Goal: Communication & Community: Share content

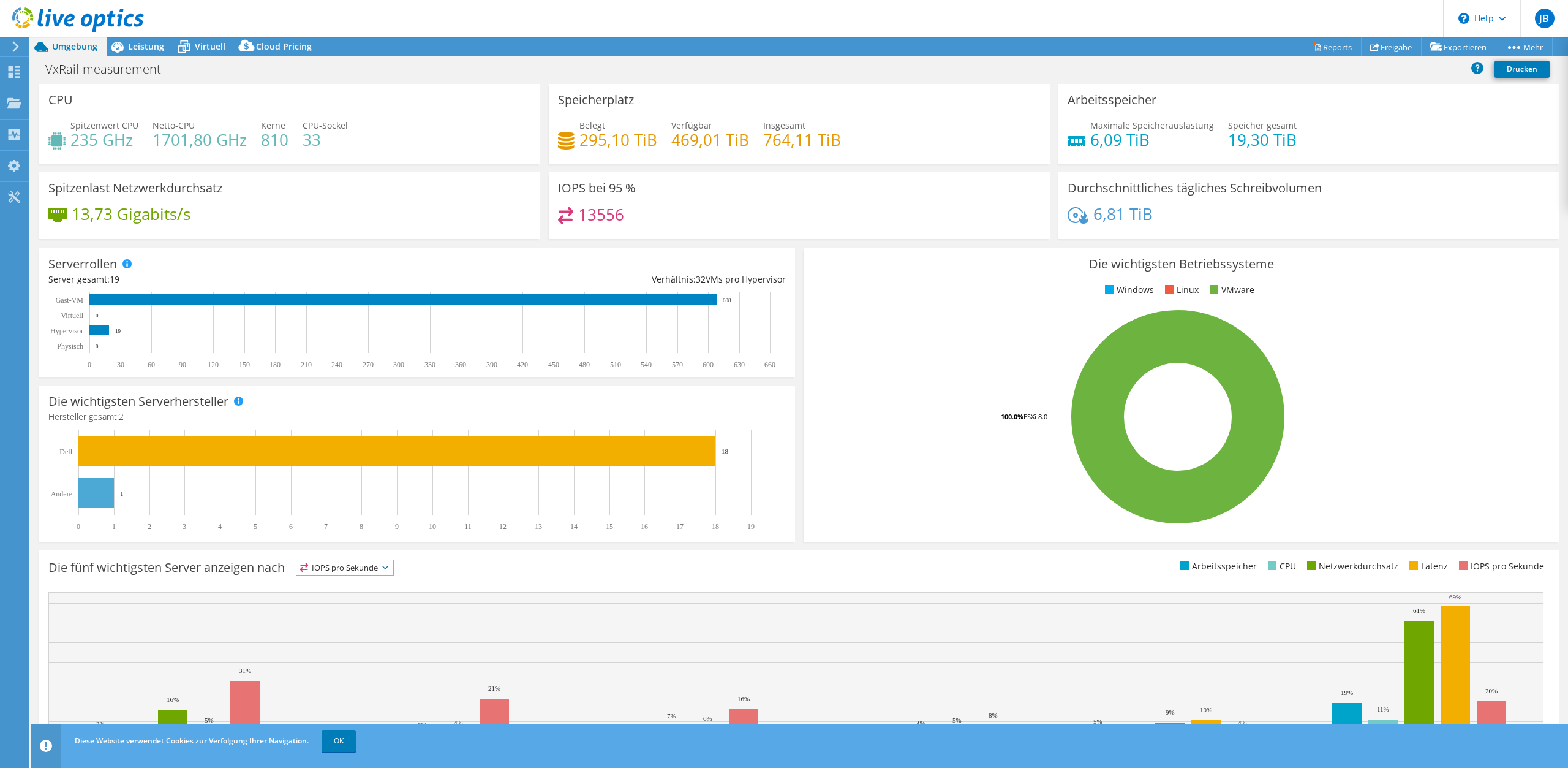
select select "EUFrankfurt"
select select "EUR"
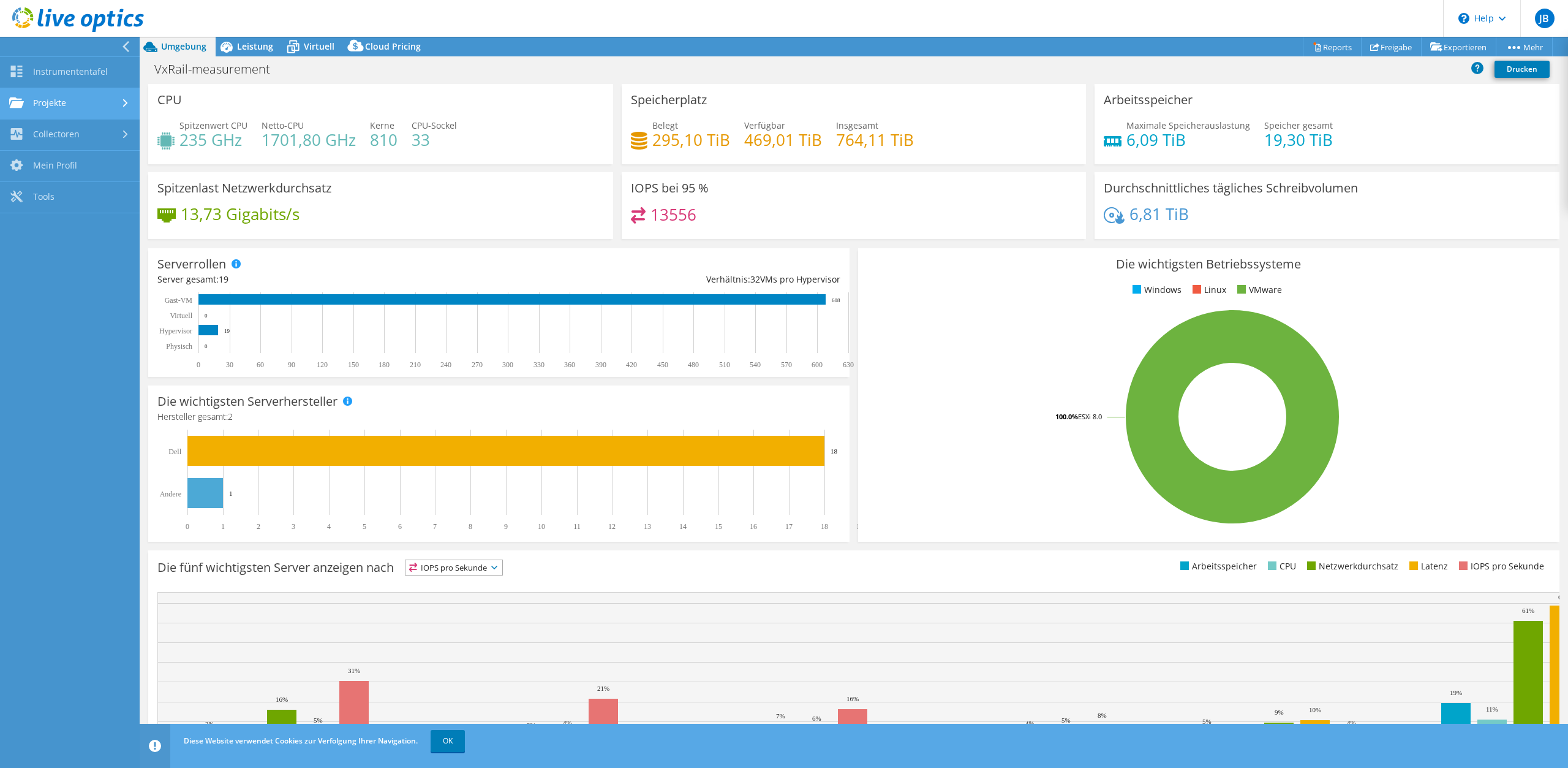
click at [58, 102] on link "Projekte" at bounding box center [70, 104] width 140 height 31
click at [289, 97] on div "CPU Spitzenwert CPU 235 GHz Netto-CPU 1701,80 GHz Kerne 810 CPU-Sockel 33" at bounding box center [380, 124] width 465 height 80
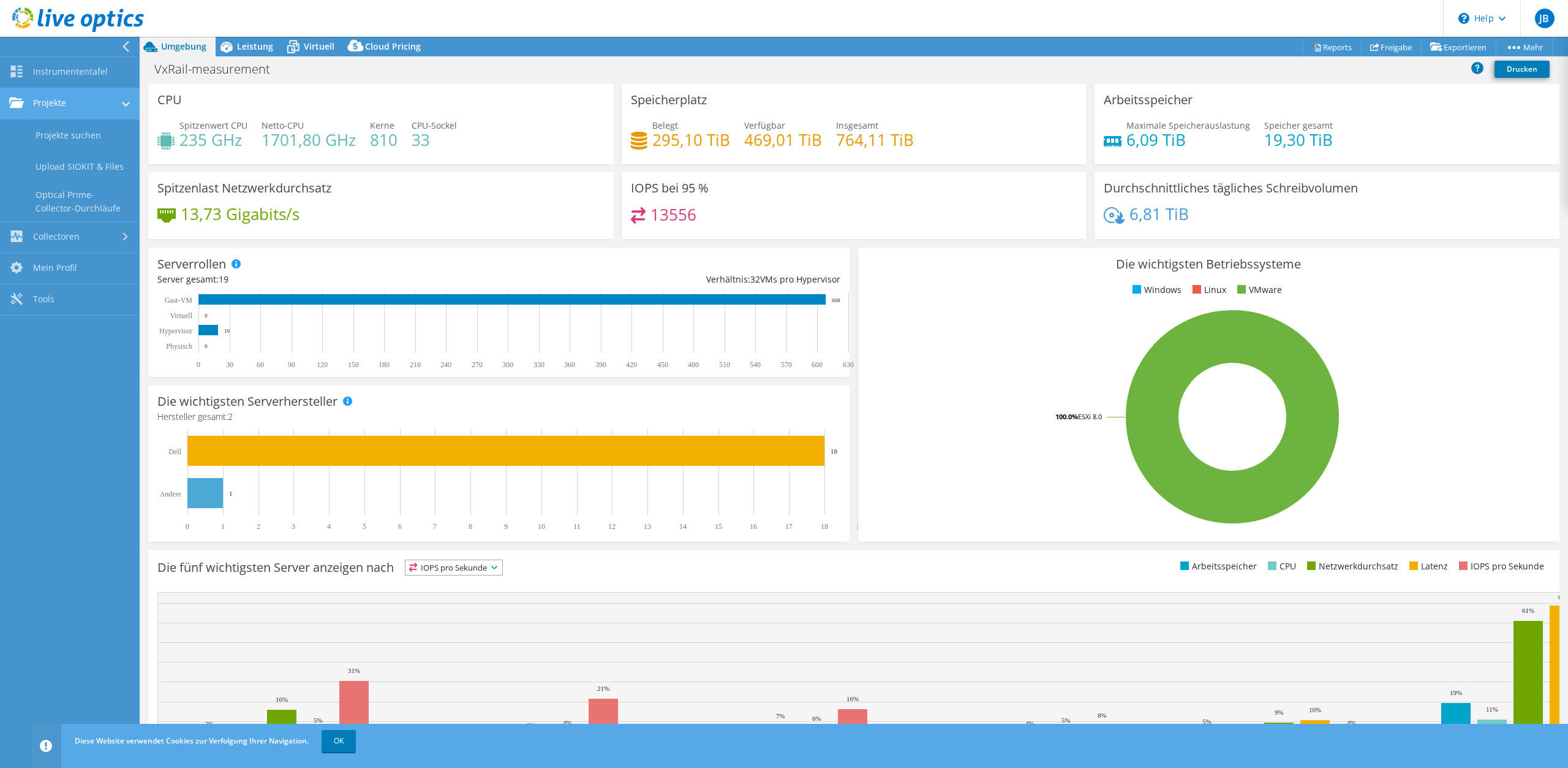
click at [89, 109] on link "Projekte" at bounding box center [70, 104] width 140 height 31
click at [87, 133] on link "Projekte suchen" at bounding box center [70, 135] width 140 height 31
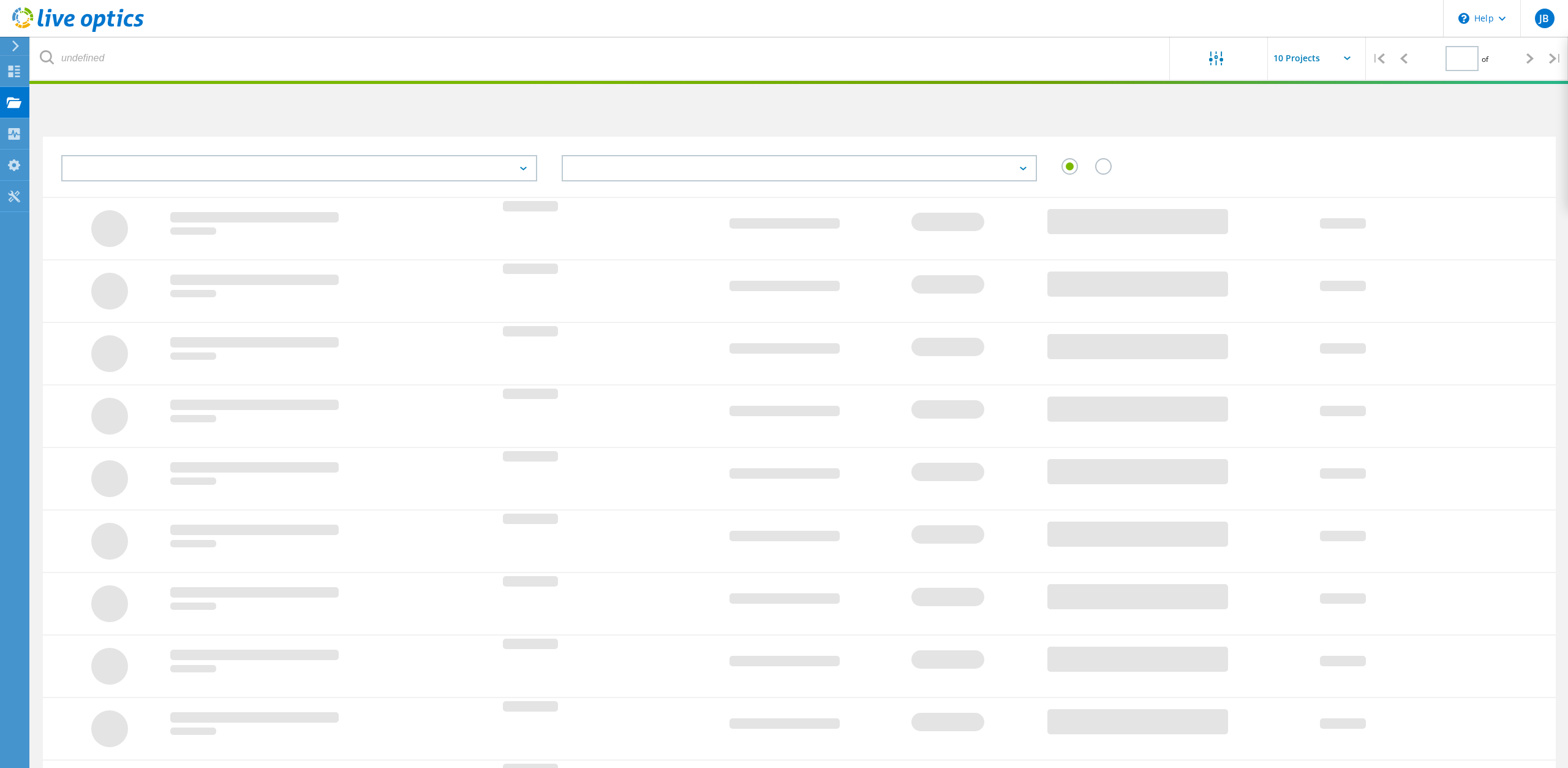
type input "1"
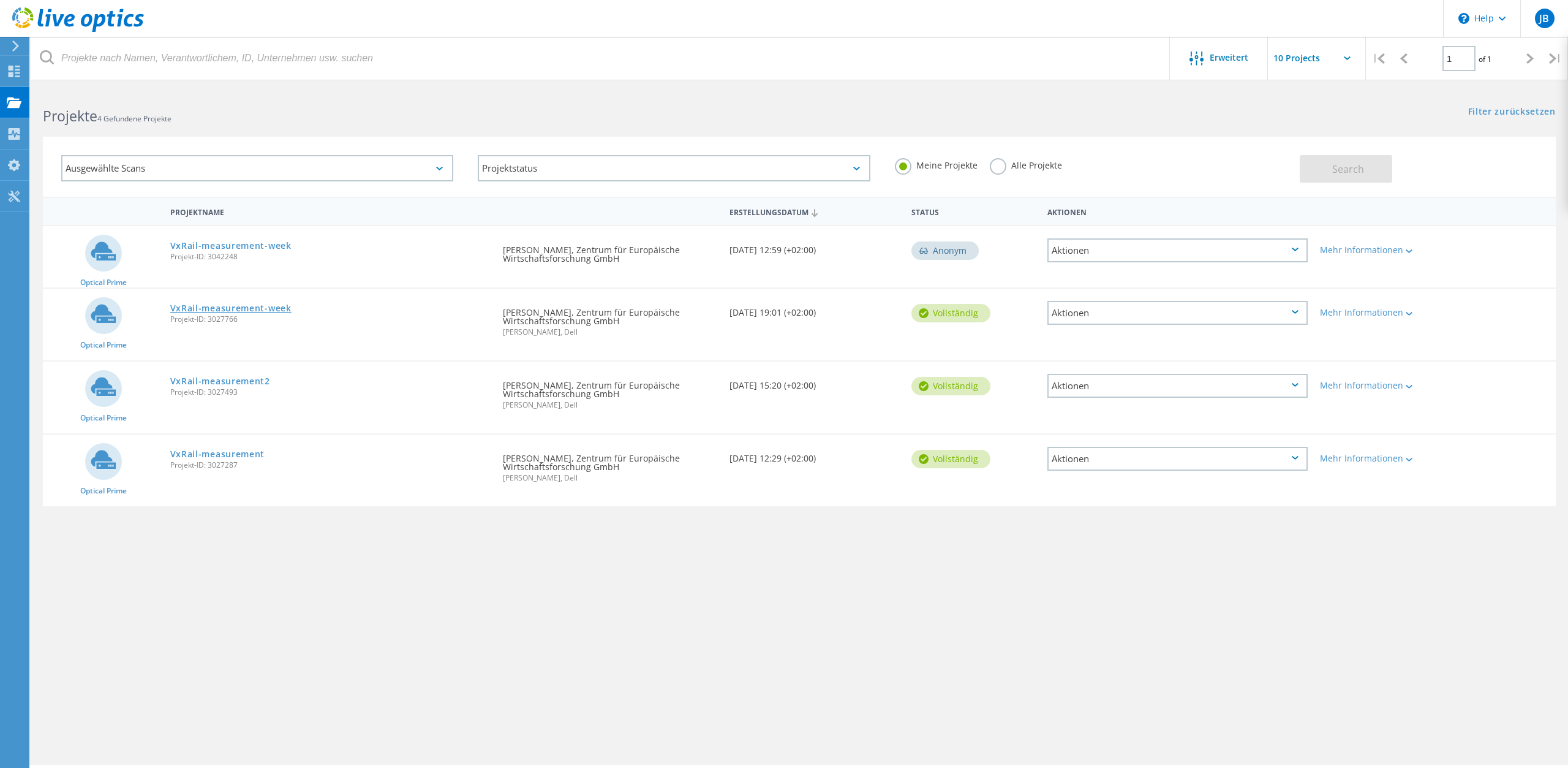
click at [245, 310] on link "VxRail-measurement-week" at bounding box center [230, 308] width 121 height 9
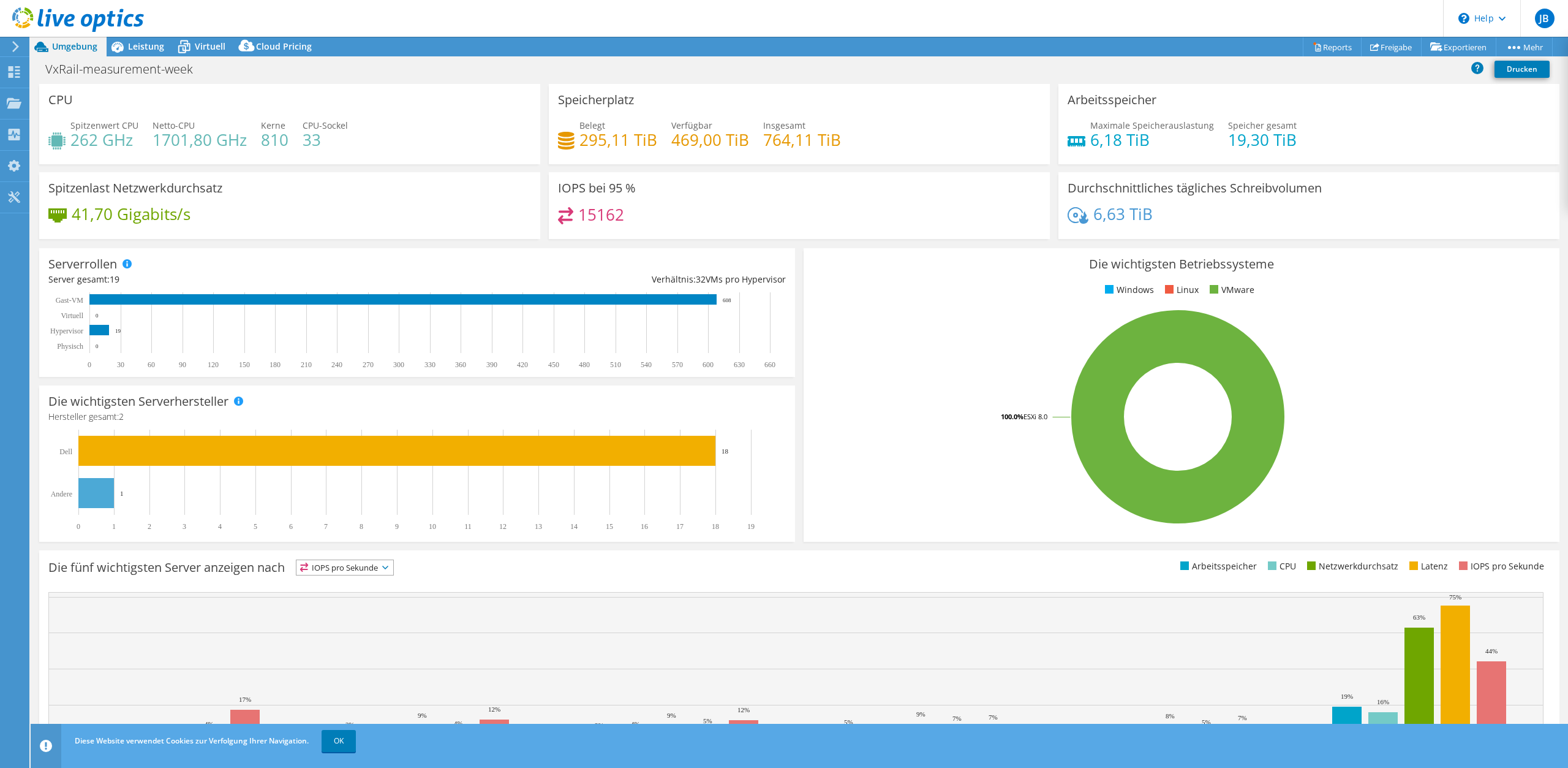
select select "EUFrankfurt"
select select "EUR"
click at [1400, 48] on link "Freigabe" at bounding box center [1391, 47] width 61 height 19
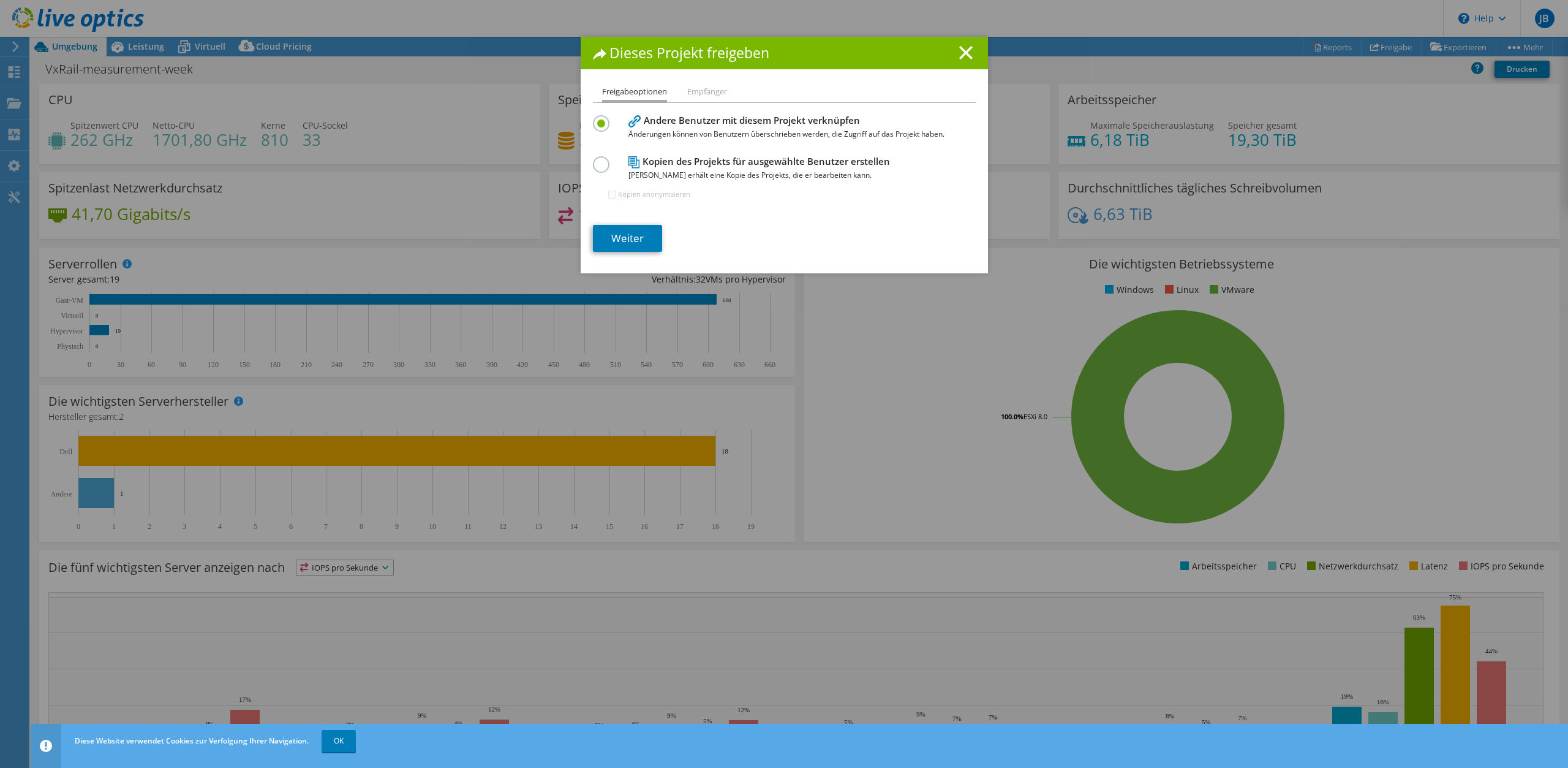
click at [707, 163] on h4 "Kopien des Projekts für ausgewählte Benutzer erstellen Jeder Benutzer erhält ei…" at bounding box center [781, 168] width 306 height 28
click at [701, 96] on li "Empfänger" at bounding box center [707, 92] width 40 height 15
click at [702, 92] on li "Empfänger" at bounding box center [707, 92] width 40 height 15
click at [709, 180] on span "Jeder Benutzer erhält eine Kopie des Projekts, die er bearbeiten kann." at bounding box center [781, 175] width 306 height 13
drag, startPoint x: 597, startPoint y: 162, endPoint x: 604, endPoint y: 168, distance: 9.2
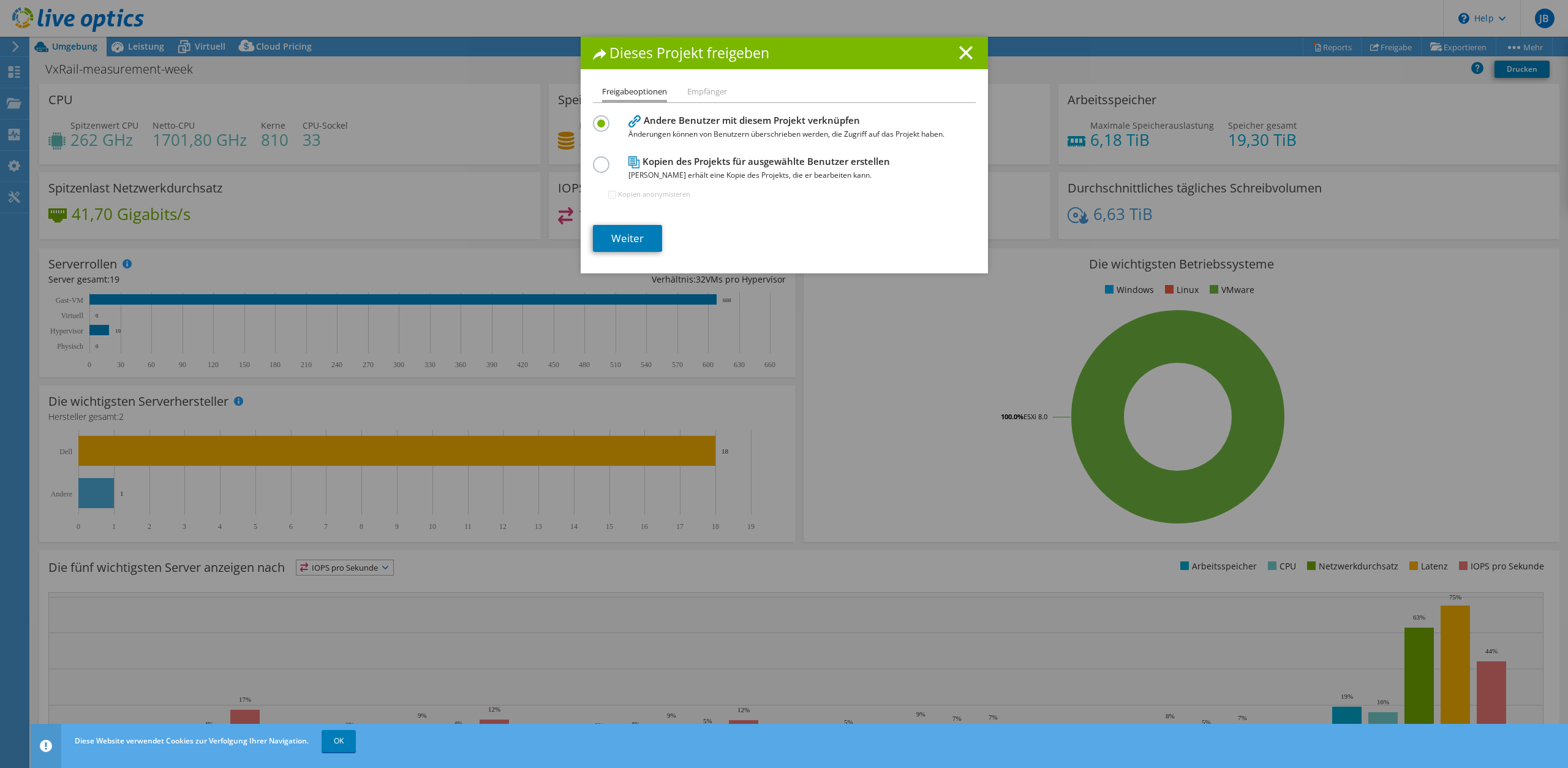
click at [596, 160] on label at bounding box center [604, 158] width 21 height 3
click at [604, 160] on label at bounding box center [604, 158] width 21 height 3
click at [0, 0] on input "radio" at bounding box center [0, 0] width 0 height 0
click at [631, 237] on link "Weiter" at bounding box center [628, 238] width 69 height 27
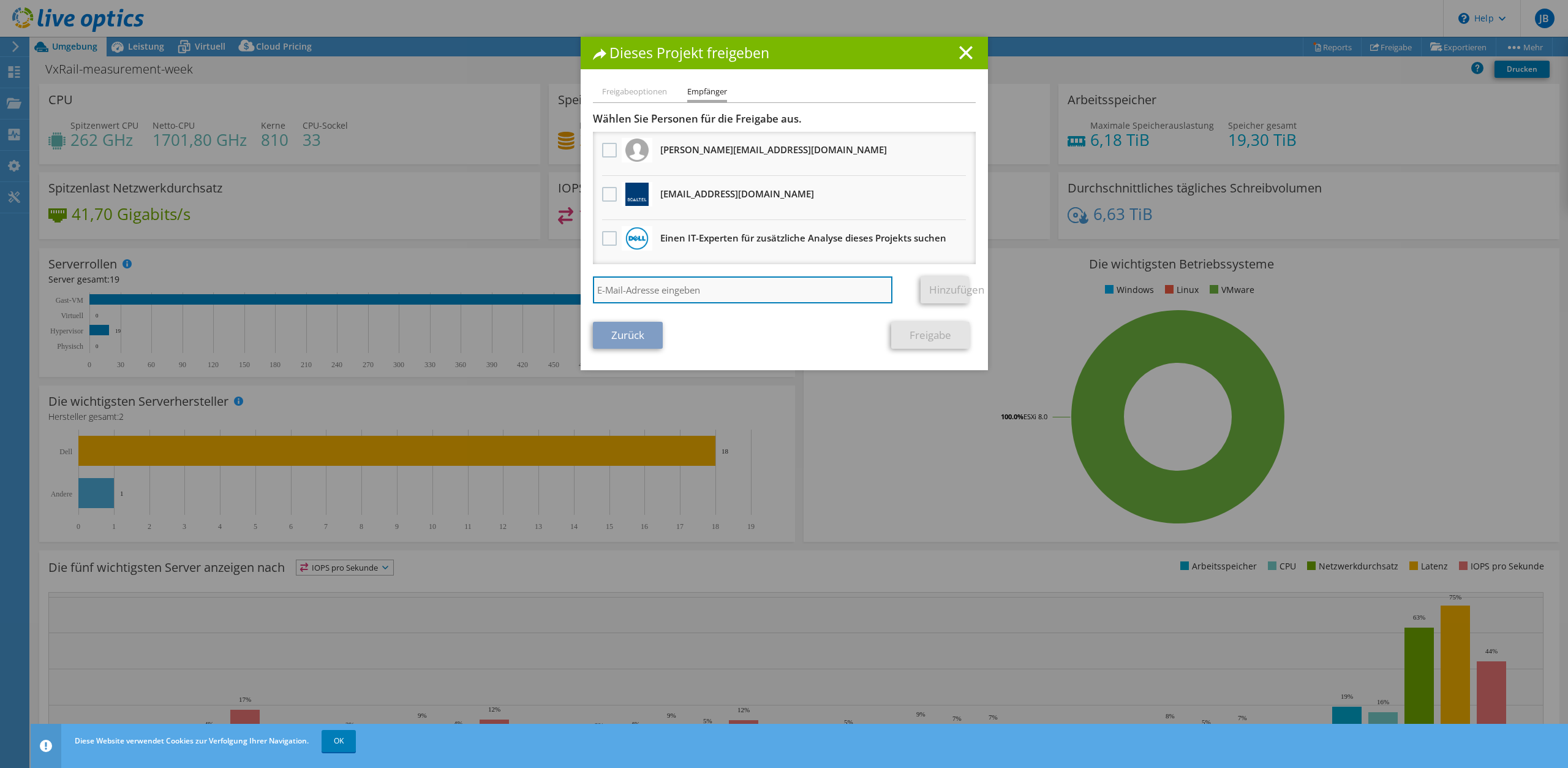
click at [679, 296] on input "search" at bounding box center [743, 289] width 300 height 27
paste input "Mikail Avci <mikail.avci@axians.de>"
type input "mikail.avci@axians.de"
click at [939, 289] on link "Hinzufügen" at bounding box center [945, 289] width 48 height 27
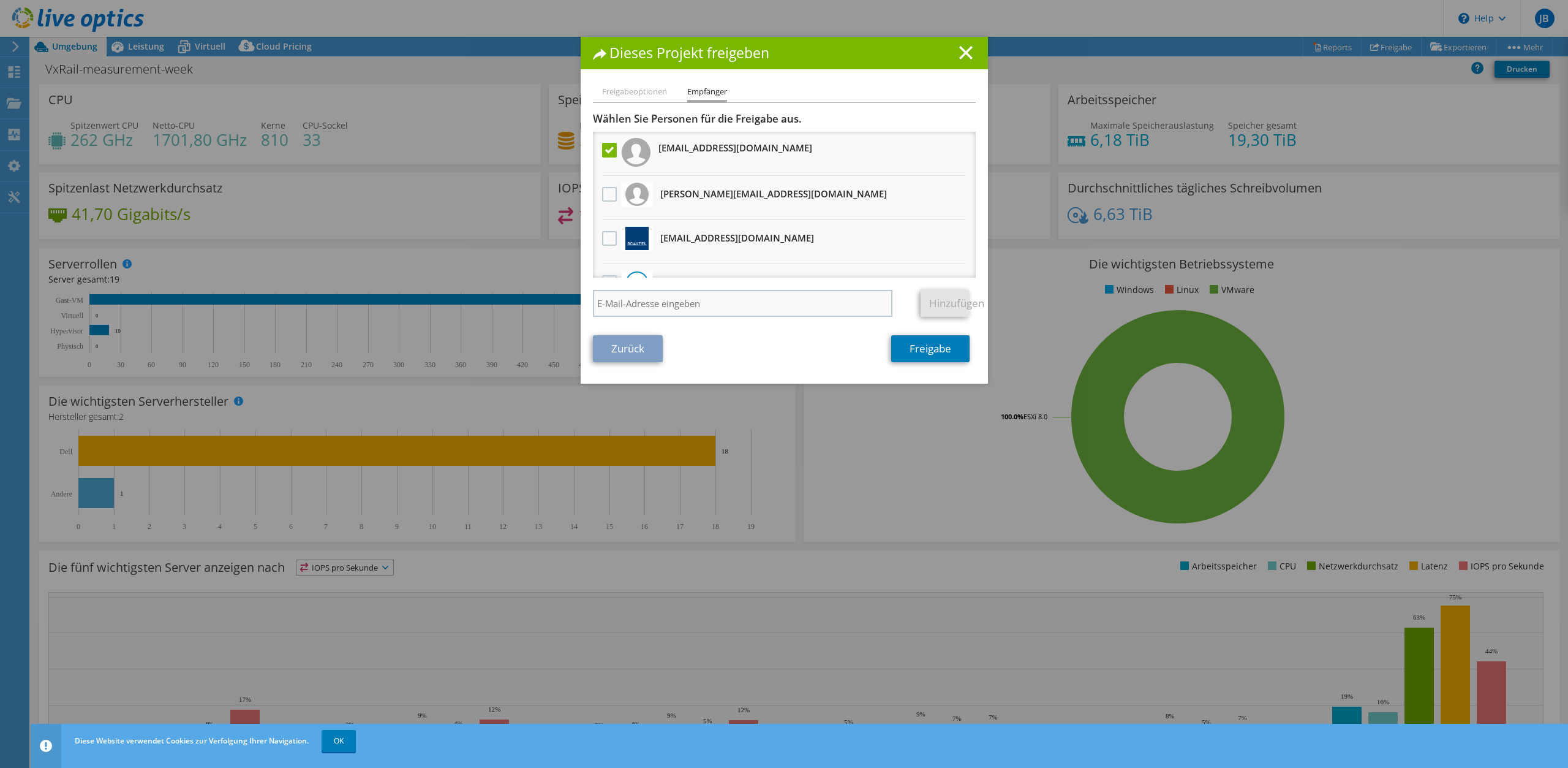
click at [627, 308] on input "search" at bounding box center [743, 303] width 300 height 27
paste input "Markus Hofmann <markus.hofmann@axians.de>"
type input "markus.hofmann@axians.de"
click at [942, 300] on link "Hinzufügen" at bounding box center [945, 303] width 48 height 27
click at [930, 354] on link "Freigabe" at bounding box center [930, 349] width 78 height 27
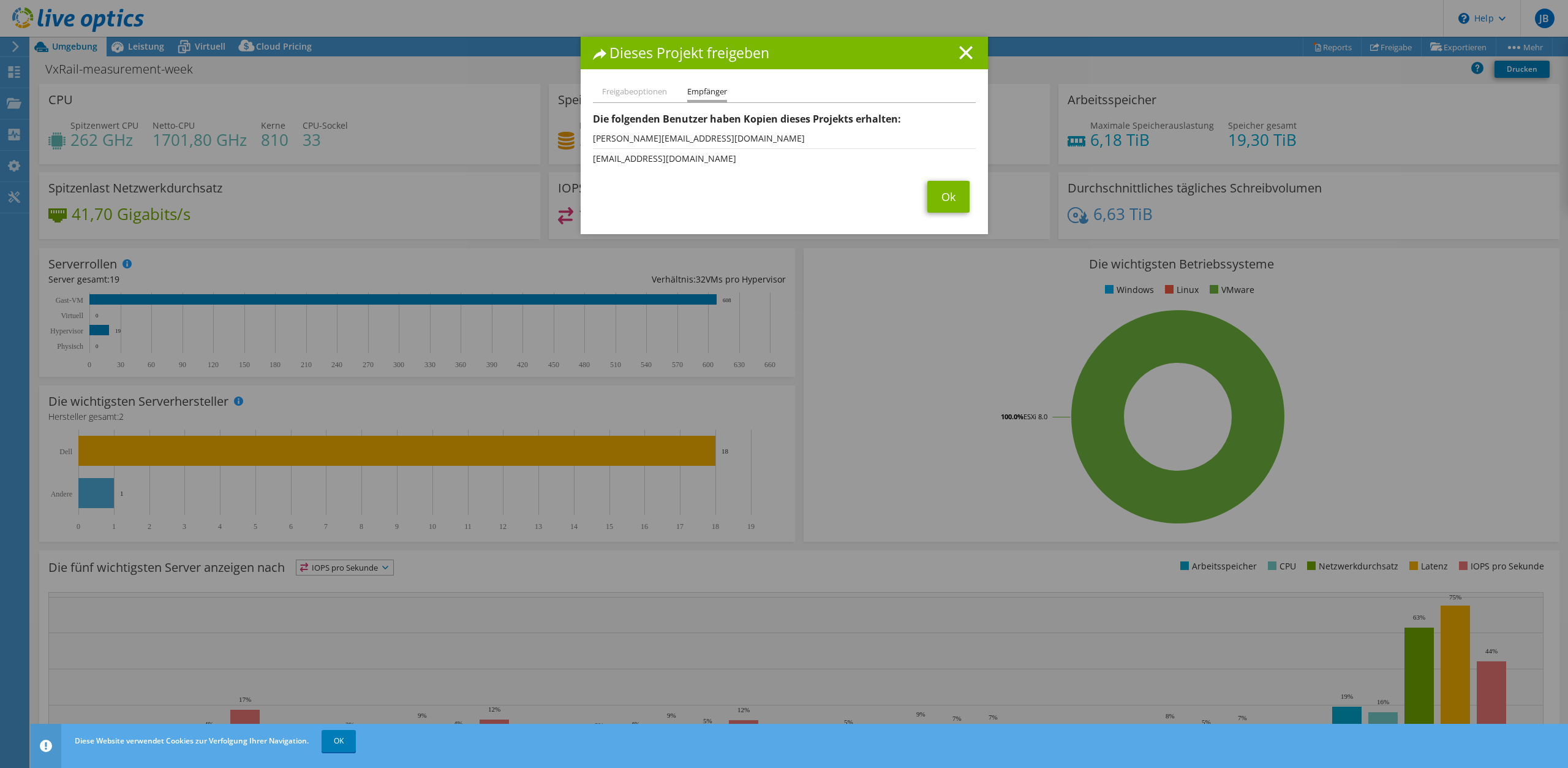
click at [637, 95] on li "Freigabeoptionen" at bounding box center [634, 92] width 65 height 15
drag, startPoint x: 707, startPoint y: 89, endPoint x: 817, endPoint y: 171, distance: 137.2
click at [707, 89] on li "Empfänger" at bounding box center [707, 94] width 40 height 18
click at [937, 200] on link "Ok" at bounding box center [948, 197] width 42 height 32
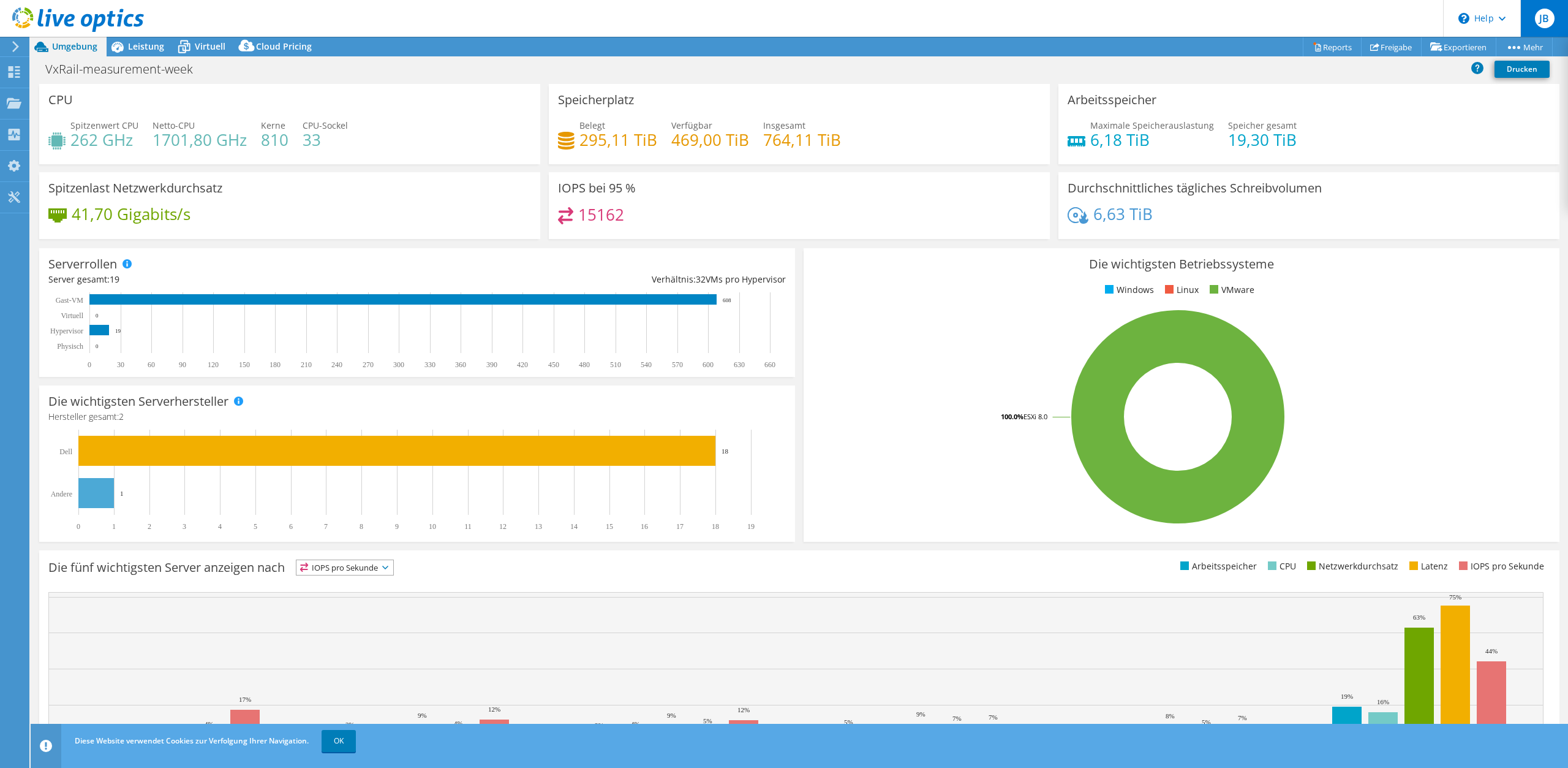
click at [1533, 3] on div "JB" at bounding box center [1544, 18] width 48 height 37
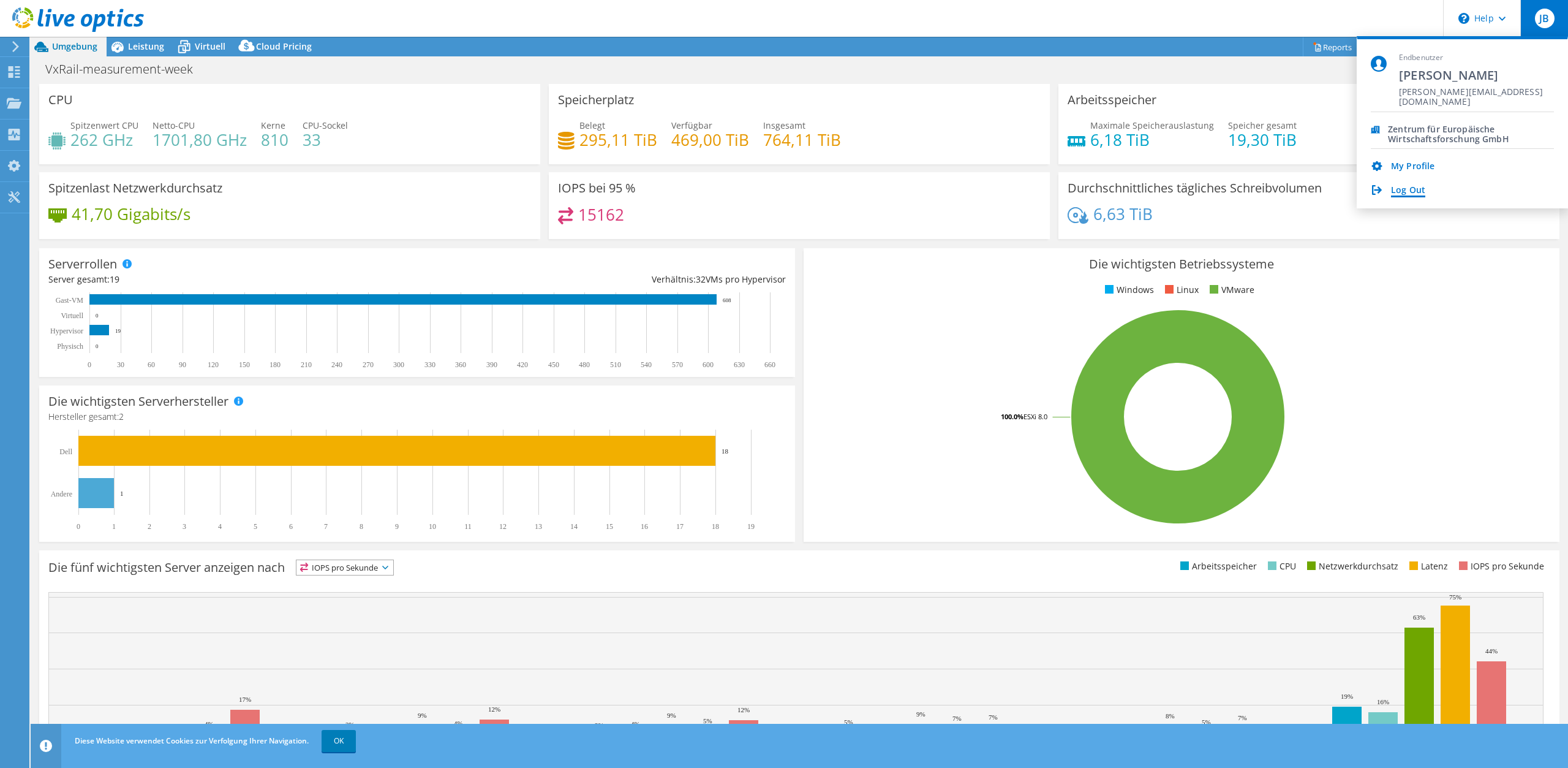
click at [1417, 187] on link "Log Out" at bounding box center [1408, 191] width 35 height 12
